Goal: Information Seeking & Learning: Learn about a topic

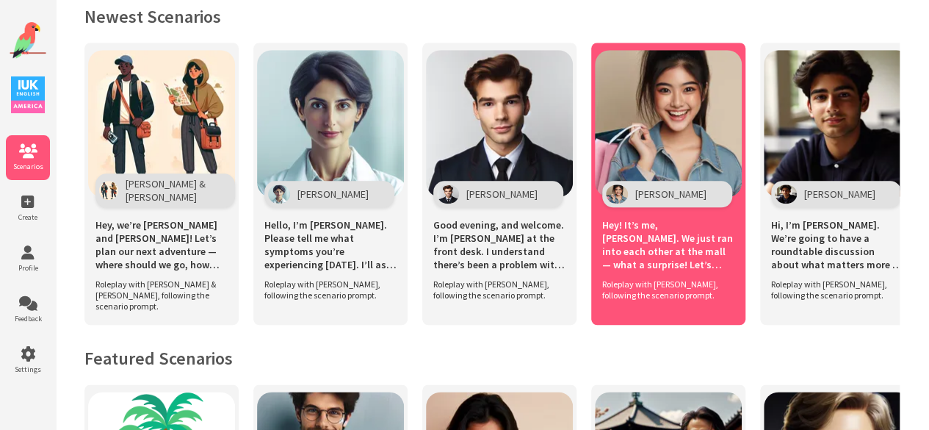
scroll to position [808, 0]
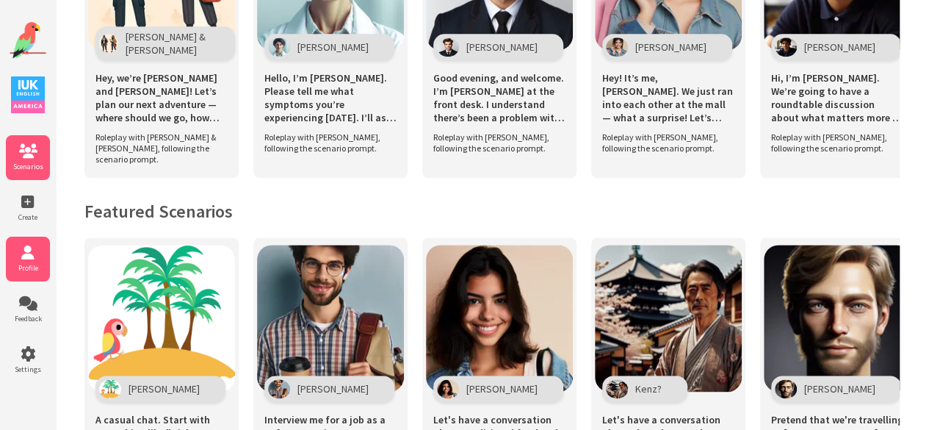
click at [19, 246] on icon at bounding box center [28, 252] width 44 height 15
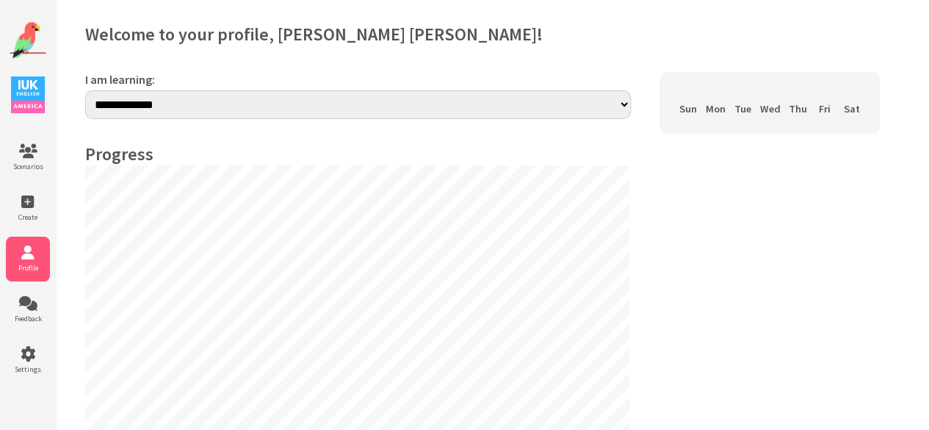
select select "**"
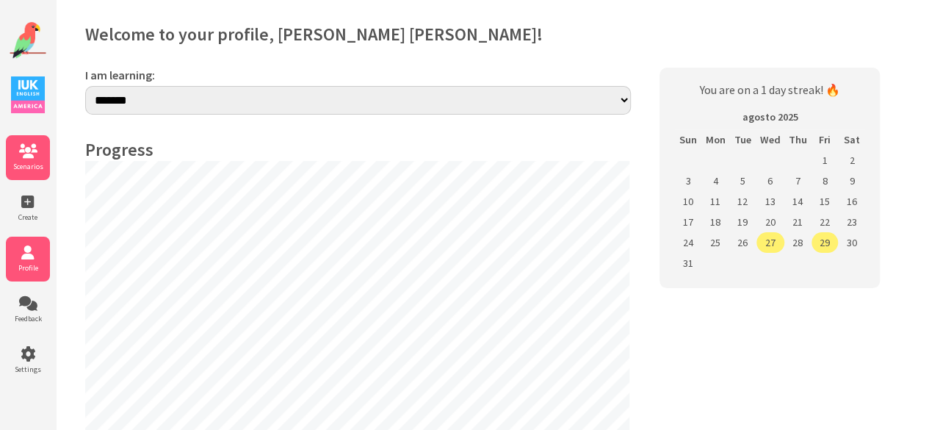
click at [25, 168] on span "Scenarios" at bounding box center [28, 167] width 44 height 10
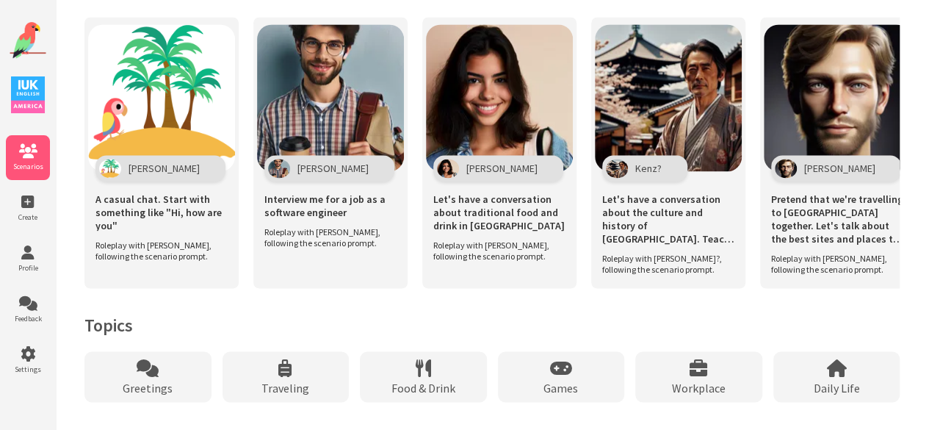
scroll to position [1100, 0]
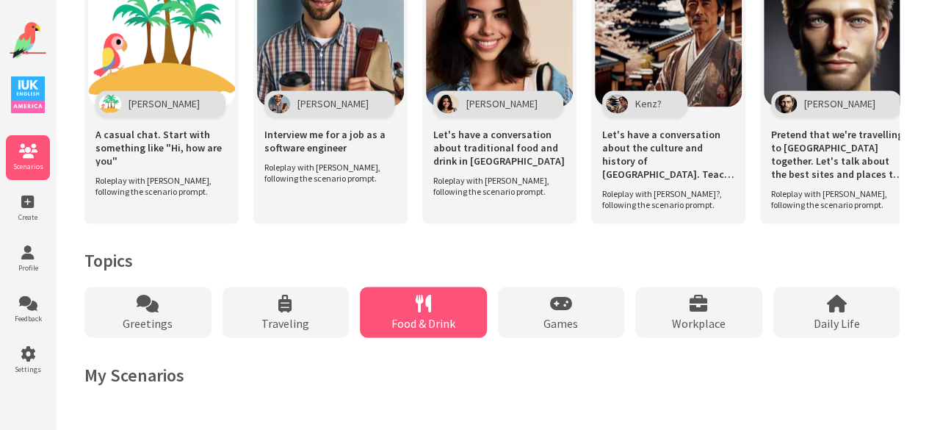
click at [461, 318] on div "Food & Drink" at bounding box center [423, 311] width 127 height 51
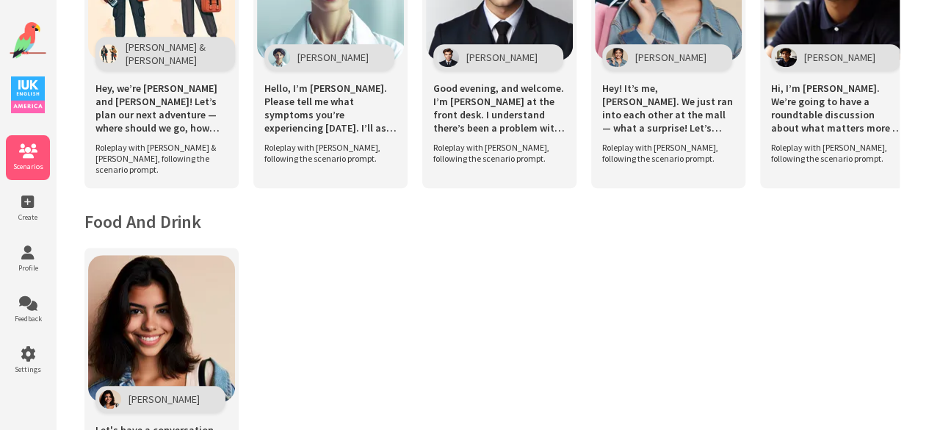
scroll to position [345, 0]
